Goal: Task Accomplishment & Management: Manage account settings

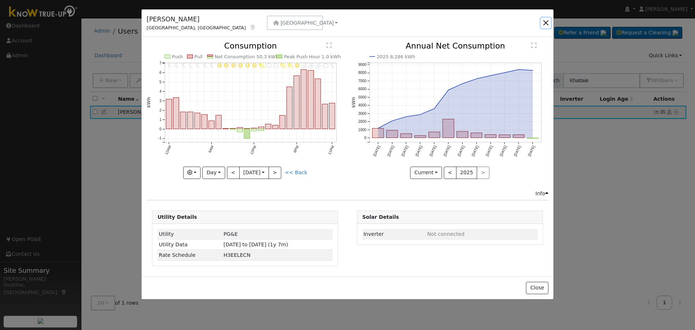
click at [550, 22] on button "button" at bounding box center [546, 23] width 10 height 10
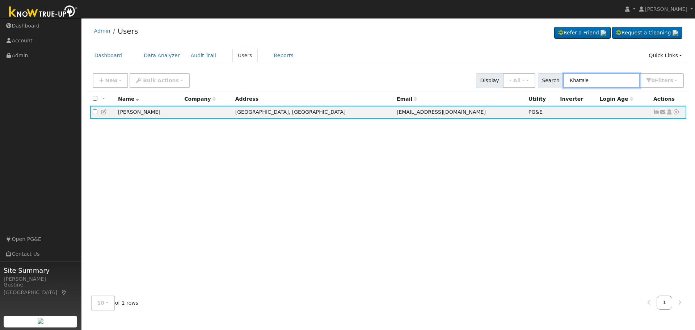
click at [602, 75] on input "Khattaie" at bounding box center [602, 80] width 77 height 15
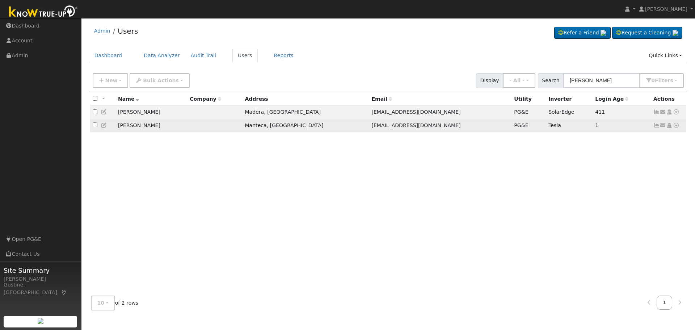
click at [656, 128] on icon at bounding box center [657, 125] width 7 height 5
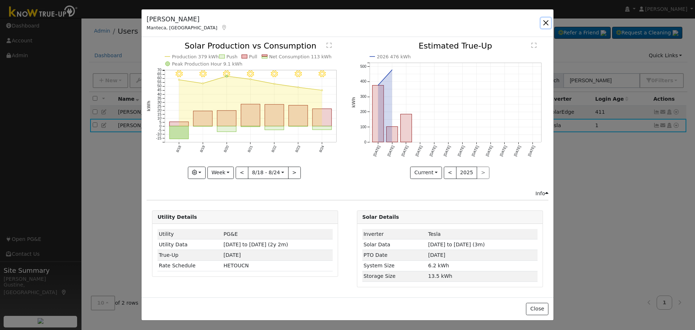
click at [547, 23] on button "button" at bounding box center [546, 23] width 10 height 10
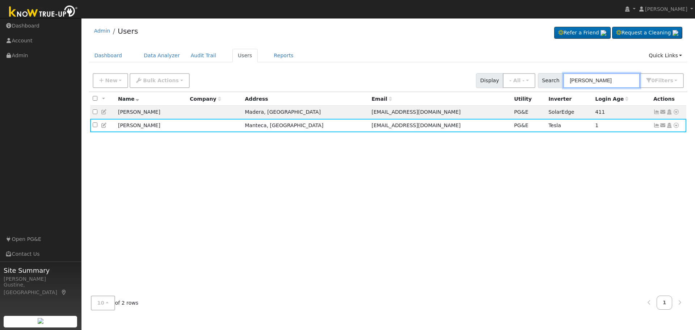
drag, startPoint x: 603, startPoint y: 79, endPoint x: 482, endPoint y: 79, distance: 121.0
click at [487, 80] on div "New Add User Quick Add Quick Connect Quick Convert Lead Bulk Actions Send Email…" at bounding box center [388, 79] width 594 height 17
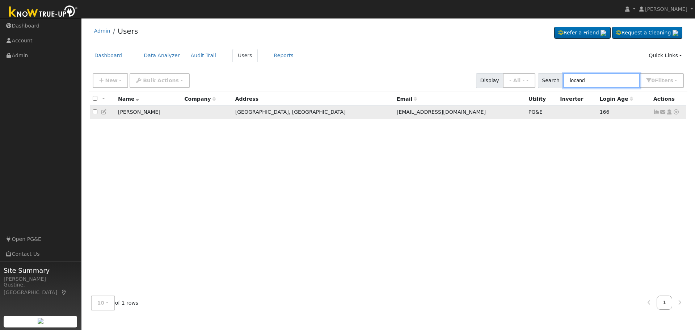
type input "locand"
click at [654, 111] on icon at bounding box center [657, 111] width 7 height 5
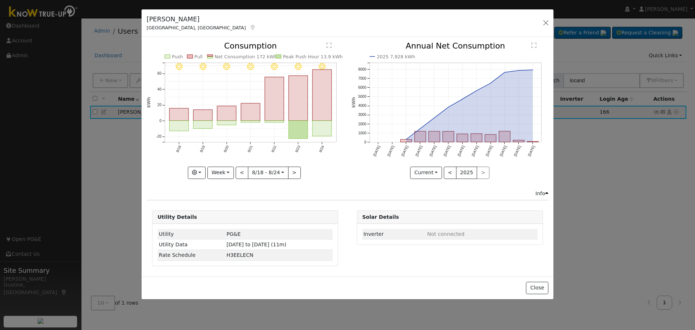
click at [314, 110] on rect "onclick=""" at bounding box center [322, 95] width 19 height 51
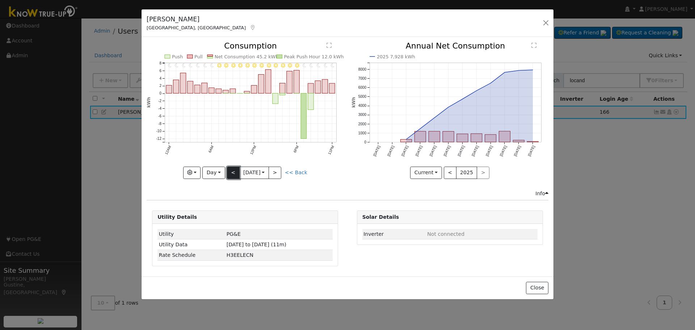
click at [233, 168] on button "<" at bounding box center [233, 173] width 13 height 12
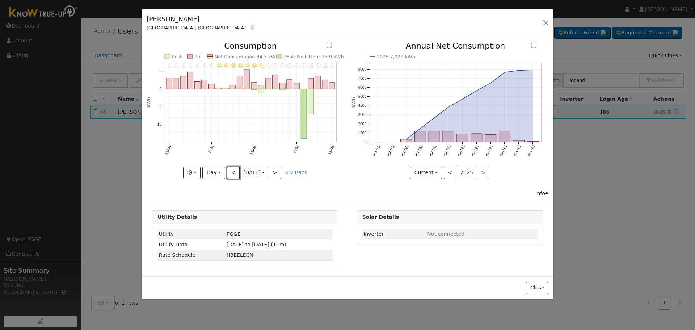
click at [230, 172] on button "<" at bounding box center [233, 173] width 13 height 12
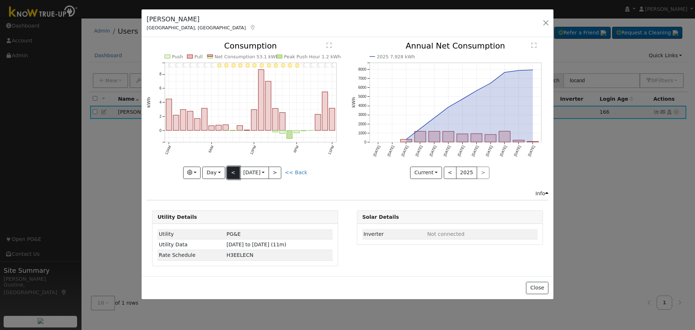
click at [234, 172] on button "<" at bounding box center [233, 173] width 13 height 12
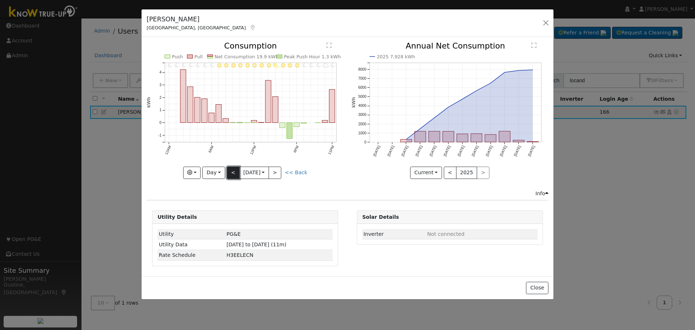
click at [229, 173] on button "<" at bounding box center [233, 173] width 13 height 12
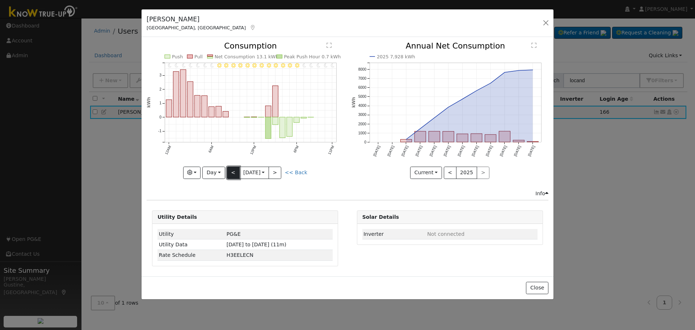
click at [232, 170] on button "<" at bounding box center [233, 173] width 13 height 12
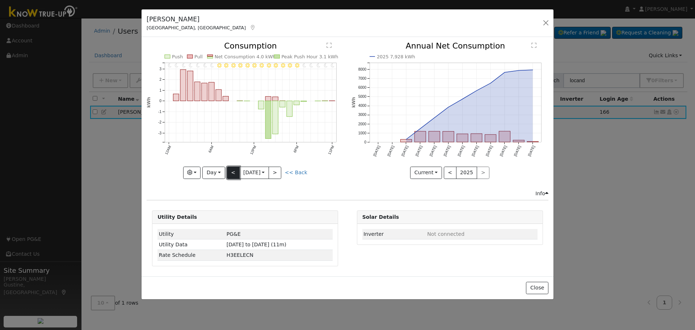
click at [231, 171] on button "<" at bounding box center [233, 173] width 13 height 12
click at [230, 173] on button "<" at bounding box center [233, 173] width 13 height 12
click at [234, 171] on button "<" at bounding box center [233, 173] width 13 height 12
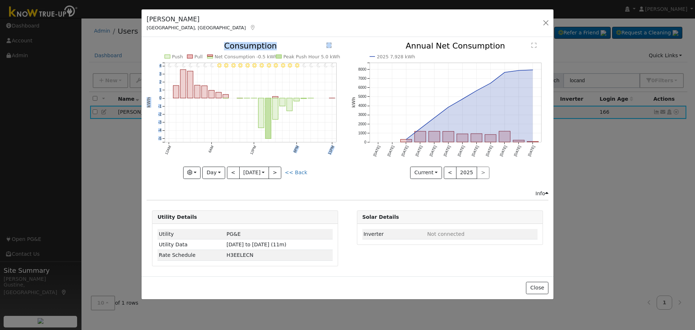
click at [285, 174] on div "11PM - Clear 10PM - Clear 9PM - Clear 8PM - Clear 7PM - Clear 6PM - Clear 5PM -…" at bounding box center [245, 110] width 197 height 137
click at [281, 172] on button ">" at bounding box center [275, 173] width 13 height 12
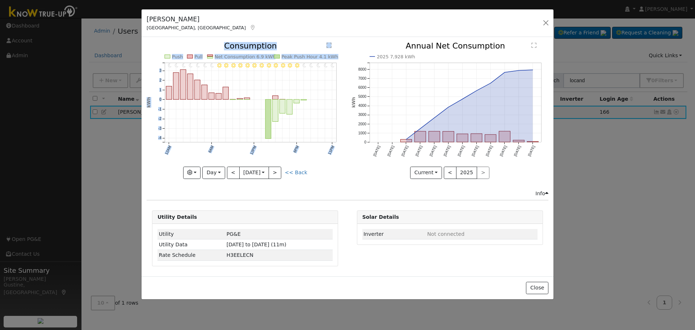
click at [285, 169] on icon "11PM - Clear 10PM - Clear 9PM - Clear 8PM - Clear 7PM - Clear 6PM - Clear 5PM -…" at bounding box center [245, 108] width 197 height 132
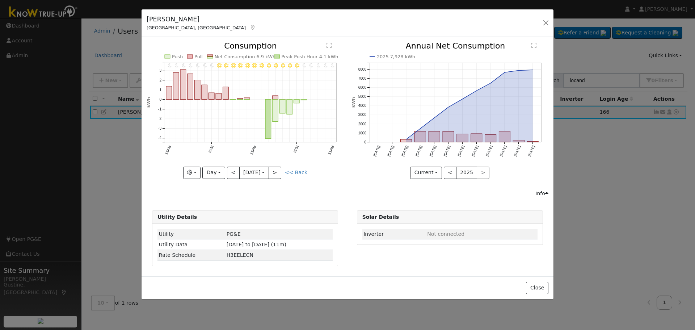
click at [284, 171] on icon "11PM - Clear 10PM - Clear 9PM - Clear 8PM - Clear 7PM - Clear 6PM - Clear 5PM -…" at bounding box center [245, 108] width 197 height 132
click at [281, 171] on button ">" at bounding box center [275, 173] width 13 height 12
click at [283, 172] on div at bounding box center [245, 110] width 197 height 137
click at [281, 172] on button ">" at bounding box center [275, 173] width 13 height 12
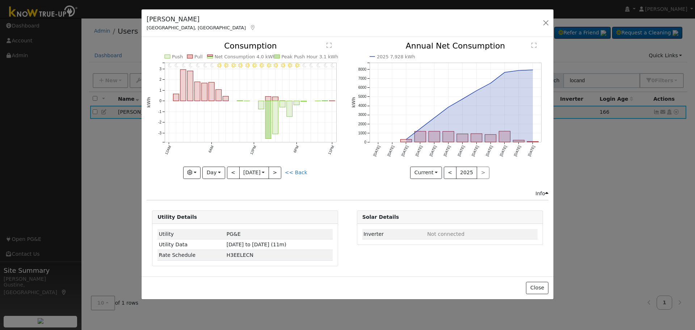
click at [282, 171] on div at bounding box center [245, 110] width 197 height 137
click at [281, 171] on button ">" at bounding box center [275, 173] width 13 height 12
click at [0, 0] on div at bounding box center [0, 0] width 0 height 0
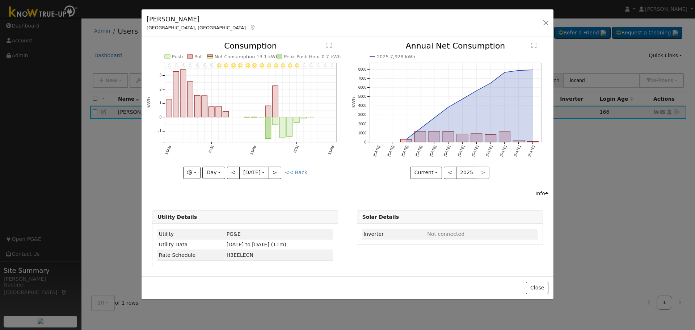
click at [282, 171] on div at bounding box center [245, 110] width 197 height 137
click at [281, 171] on button ">" at bounding box center [275, 173] width 13 height 12
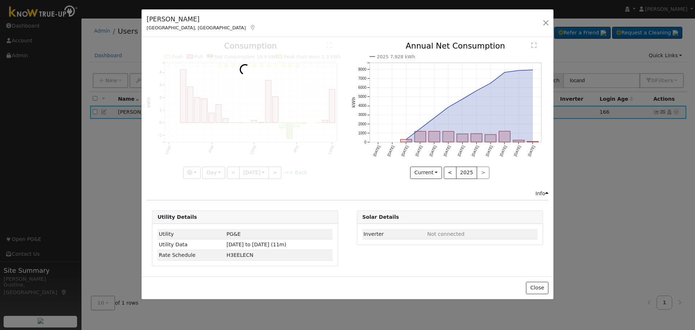
click at [282, 171] on div at bounding box center [245, 110] width 197 height 137
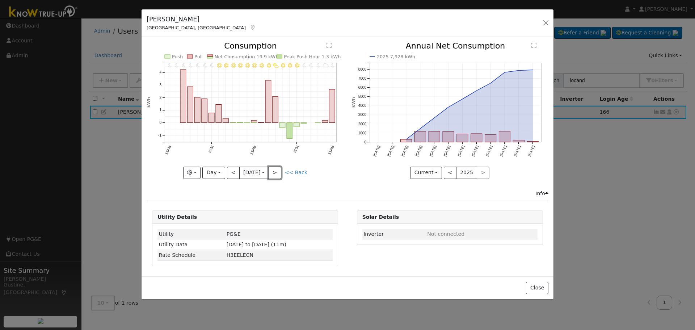
click at [281, 171] on button ">" at bounding box center [275, 173] width 13 height 12
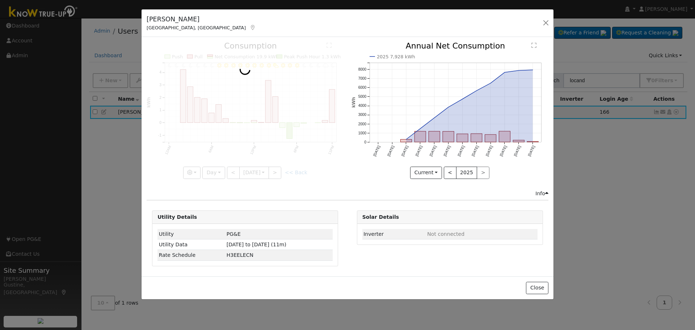
click at [282, 171] on div at bounding box center [245, 110] width 197 height 137
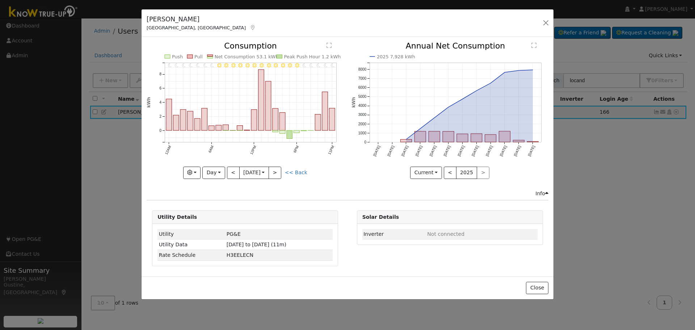
click at [282, 171] on div at bounding box center [245, 110] width 197 height 137
click at [282, 171] on icon "11PM - Clear 10PM - Clear 9PM - Clear 8PM - Clear 7PM - Clear 6PM - Clear 5PM -…" at bounding box center [245, 108] width 197 height 132
click at [281, 173] on div "11PM - Clear 10PM - Clear 9PM - Clear 8PM - Clear 7PM - Clear 6PM - Clear 5PM -…" at bounding box center [245, 110] width 197 height 137
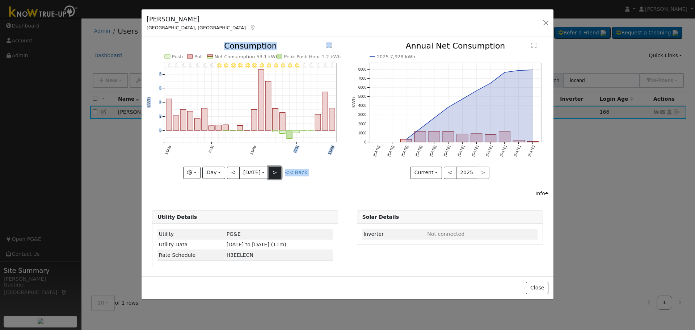
click at [276, 173] on button ">" at bounding box center [275, 173] width 13 height 12
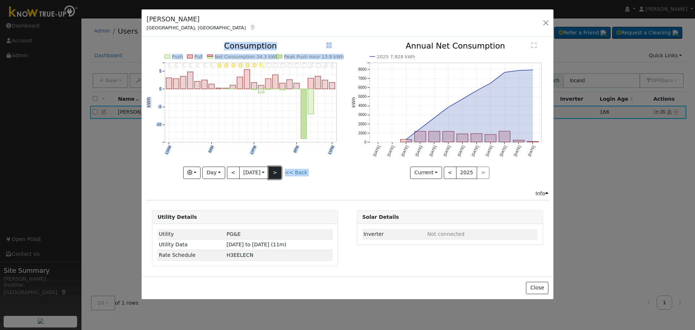
click at [280, 173] on button ">" at bounding box center [275, 173] width 13 height 12
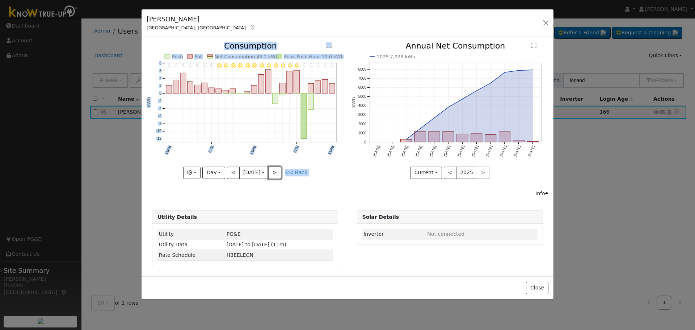
click at [281, 171] on button ">" at bounding box center [275, 173] width 13 height 12
type input "[DATE]"
